Goal: Information Seeking & Learning: Find specific fact

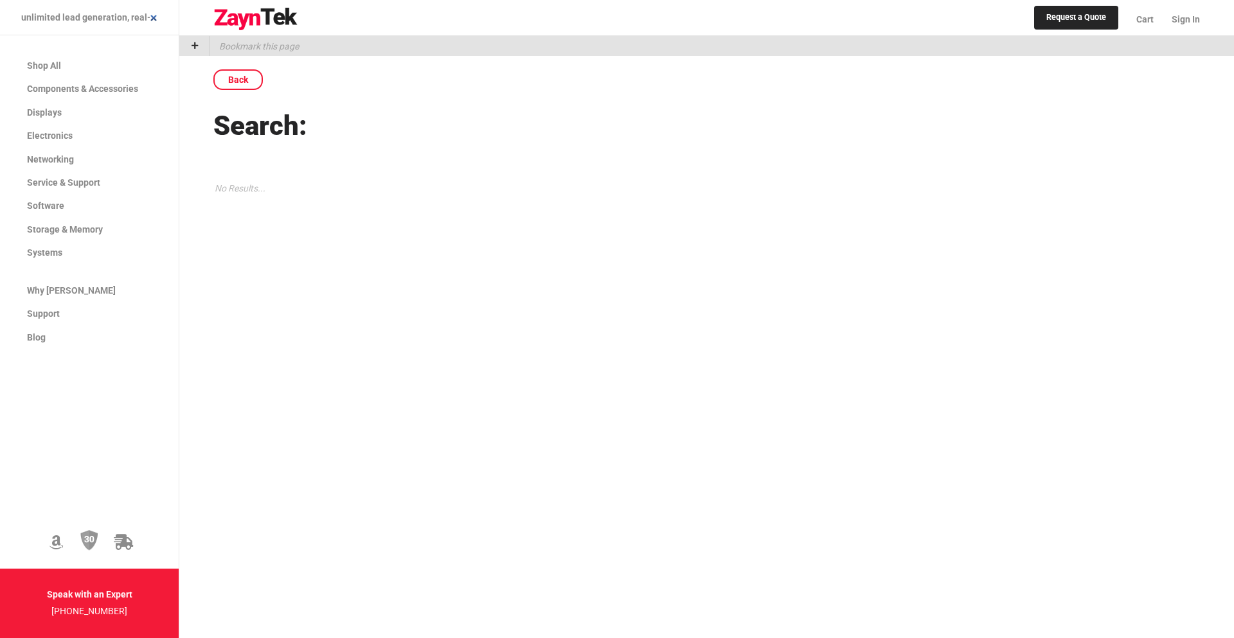
scroll to position [0, 319]
type input "Hey! Just launched Punave — an AI-powered sales platform with unlimited lead ge…"
